Goal: Information Seeking & Learning: Learn about a topic

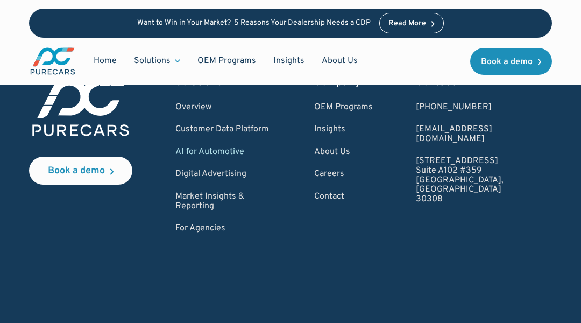
scroll to position [2689, 0]
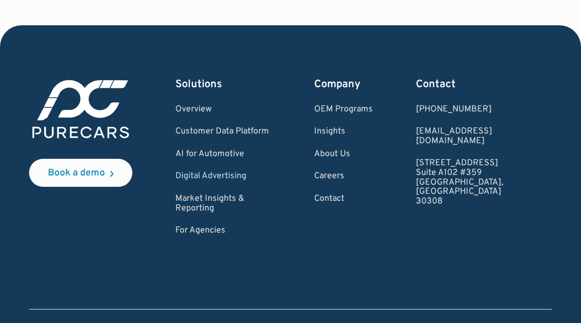
scroll to position [4517, 0]
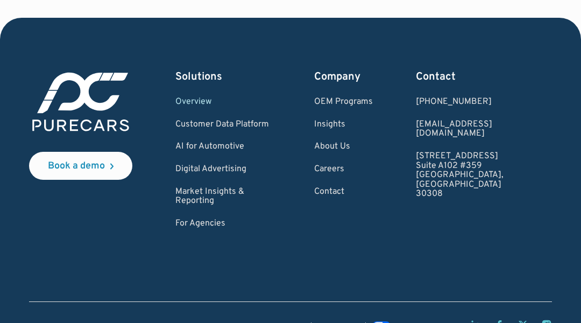
scroll to position [2301, 0]
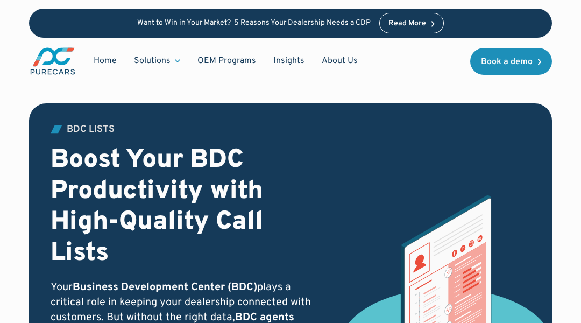
scroll to position [2011, 0]
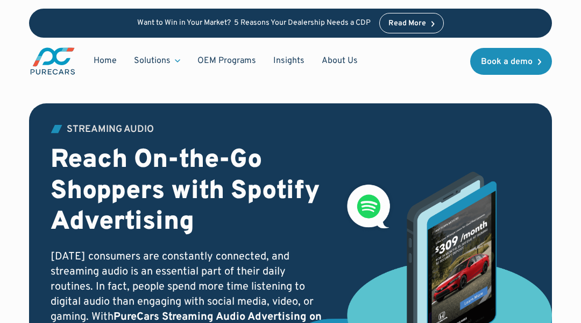
scroll to position [2226, 0]
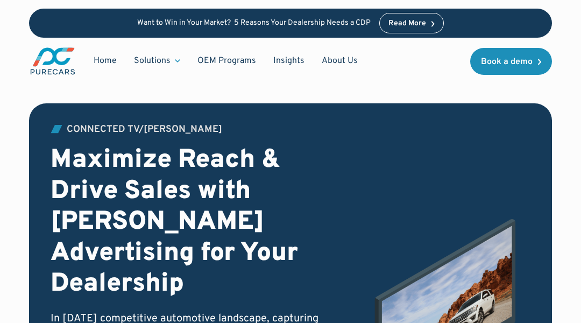
scroll to position [3545, 0]
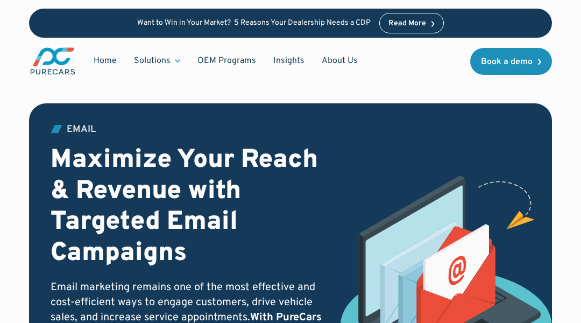
scroll to position [2111, 0]
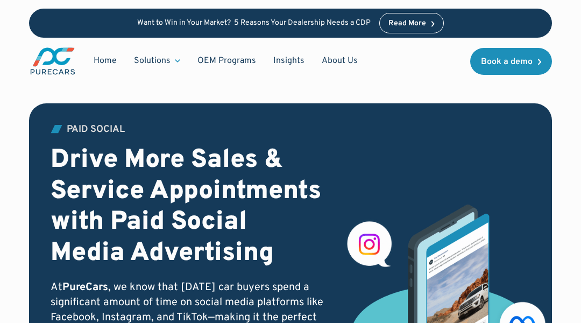
scroll to position [3261, 0]
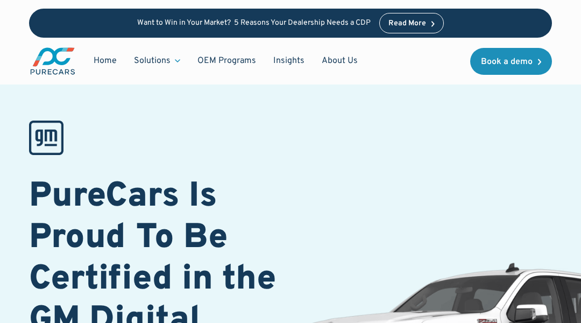
scroll to position [3168, 0]
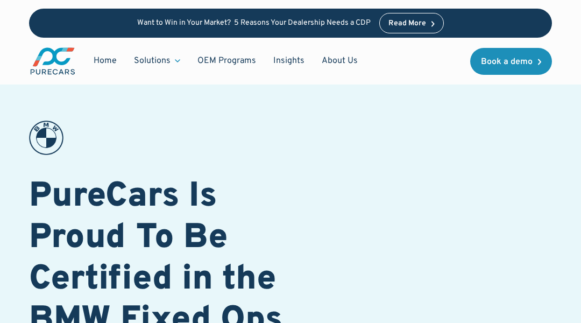
scroll to position [3213, 0]
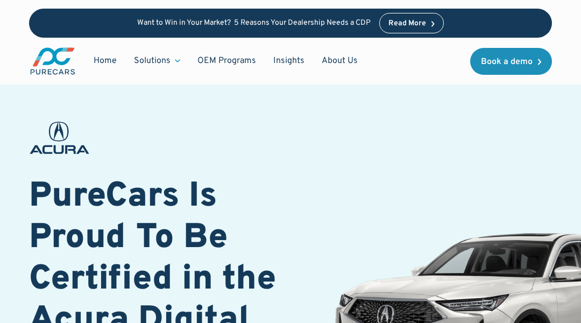
scroll to position [3141, 0]
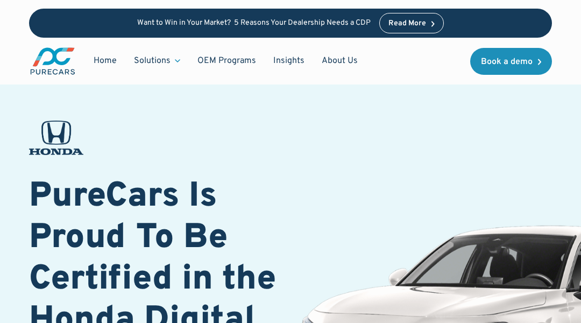
scroll to position [3141, 0]
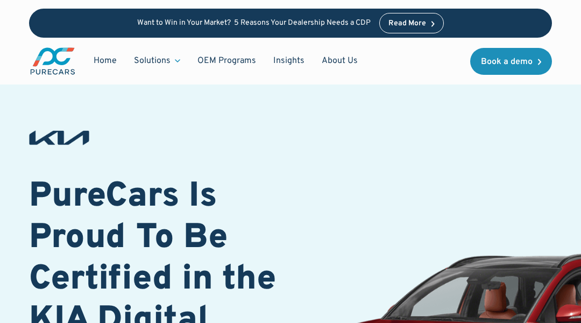
scroll to position [2918, 0]
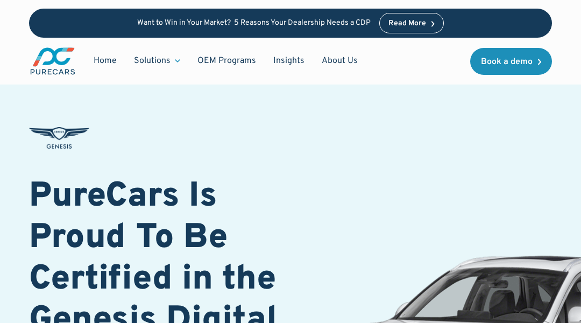
scroll to position [3231, 0]
